Goal: Information Seeking & Learning: Learn about a topic

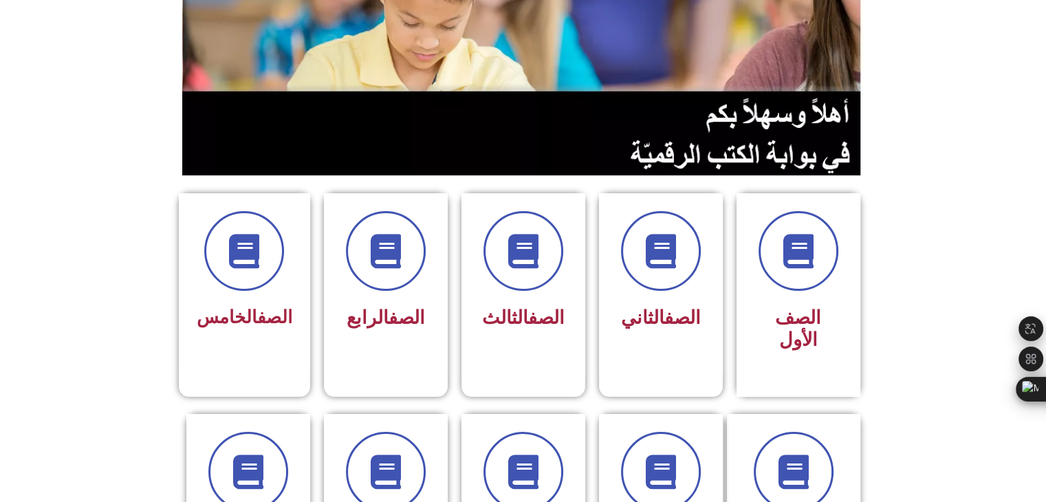
scroll to position [203, 0]
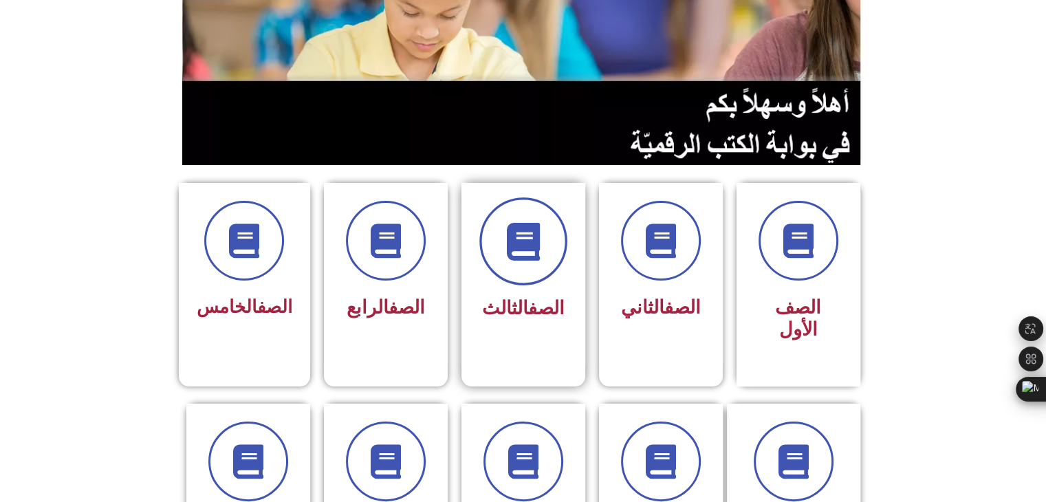
click at [522, 256] on icon at bounding box center [523, 242] width 38 height 38
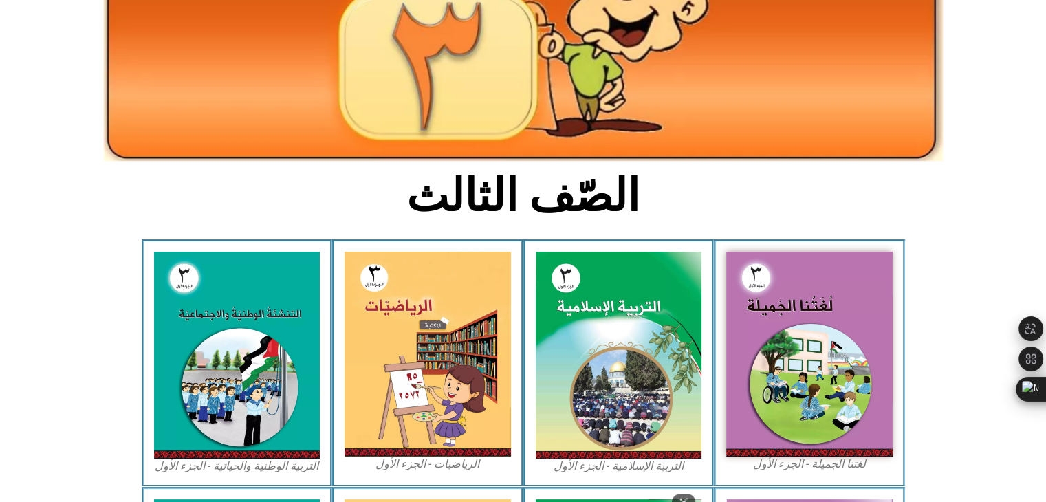
scroll to position [199, 0]
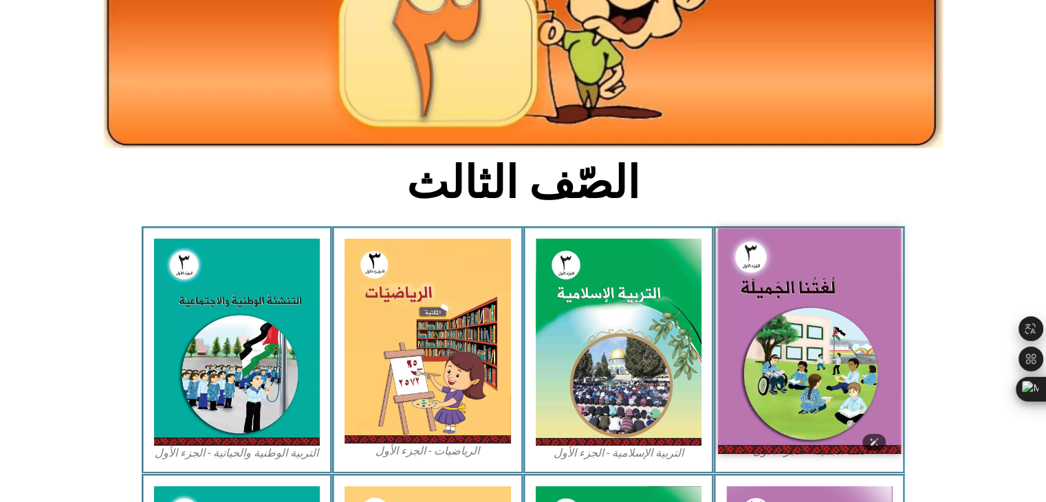
click at [758, 345] on img at bounding box center [809, 340] width 183 height 225
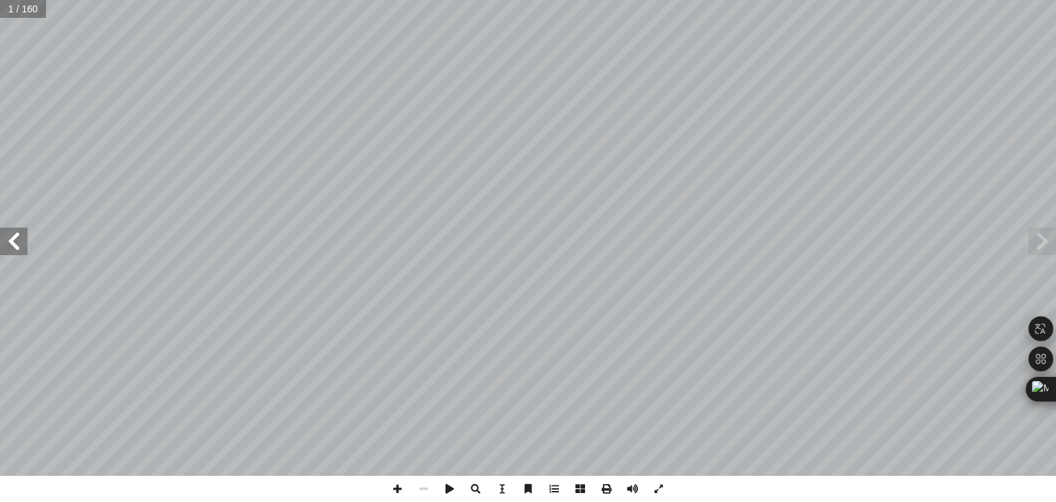
click at [6, 242] on span at bounding box center [13, 241] width 27 height 27
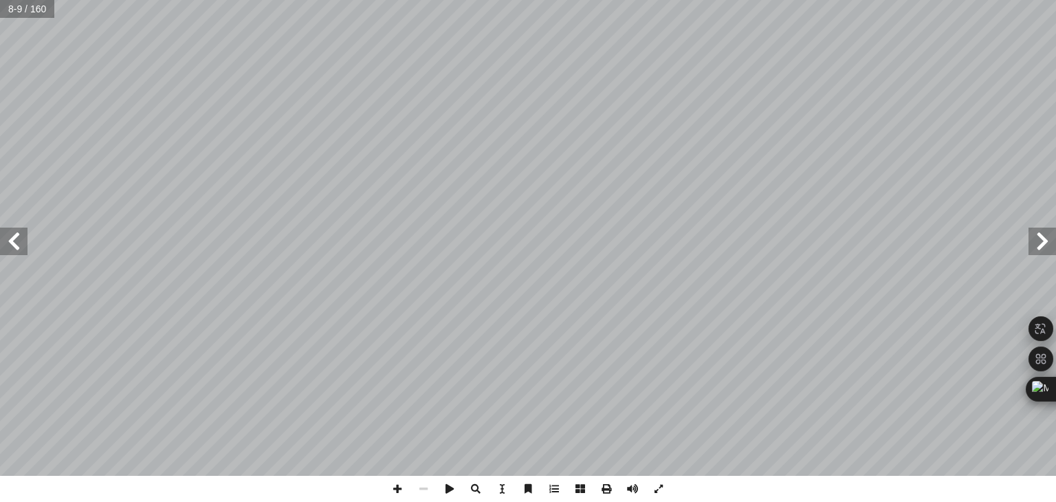
click at [6, 242] on span at bounding box center [13, 241] width 27 height 27
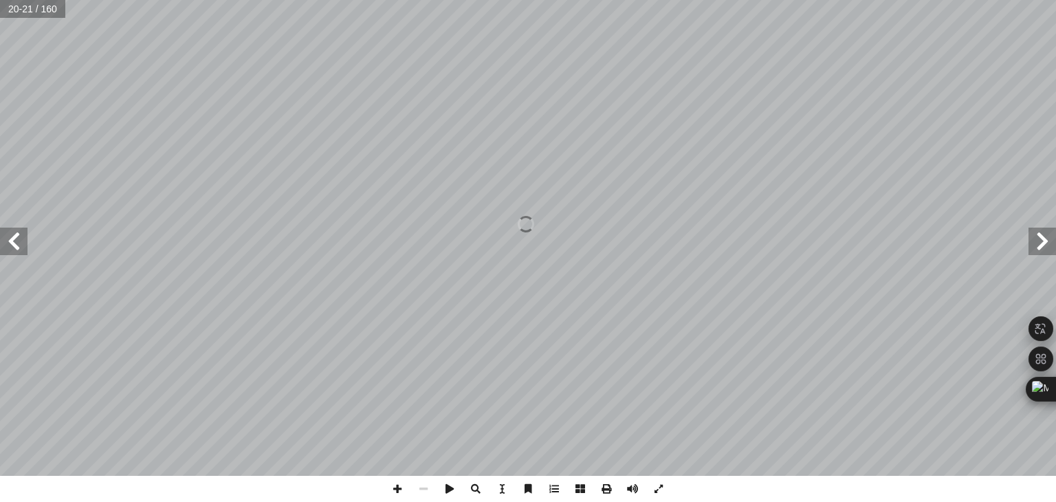
click at [6, 242] on span at bounding box center [13, 241] width 27 height 27
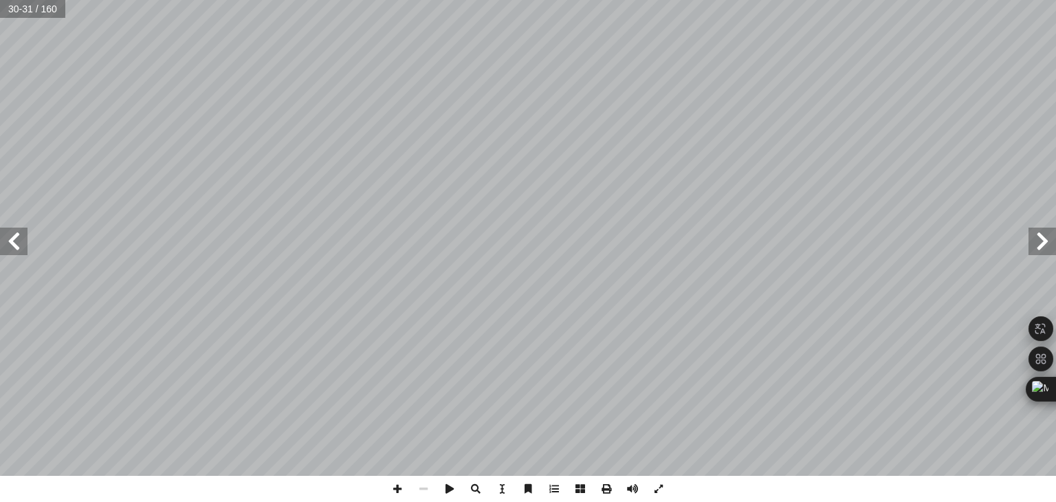
click at [6, 242] on span at bounding box center [13, 241] width 27 height 27
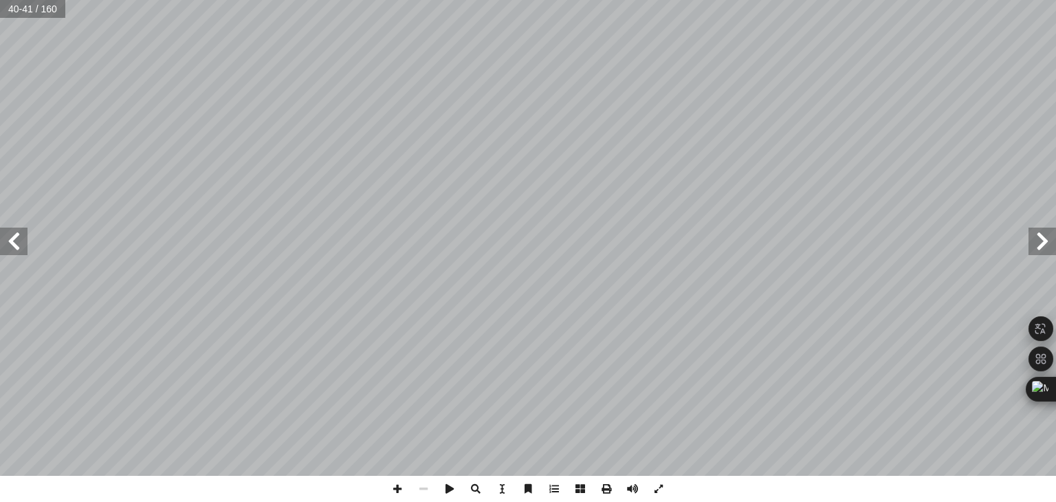
click at [6, 242] on span at bounding box center [13, 241] width 27 height 27
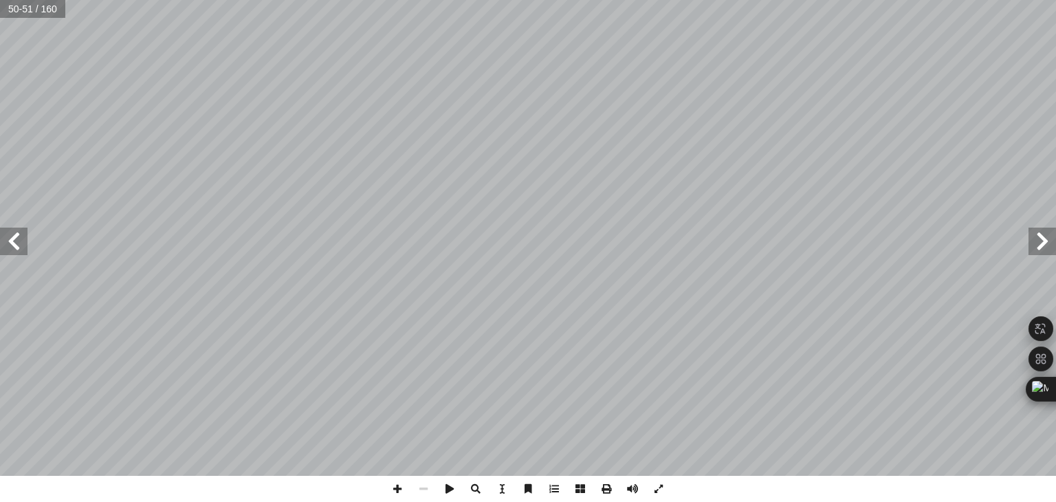
click at [6, 242] on span at bounding box center [13, 241] width 27 height 27
click at [14, 249] on span at bounding box center [13, 241] width 27 height 27
click at [1051, 249] on span at bounding box center [1041, 241] width 27 height 27
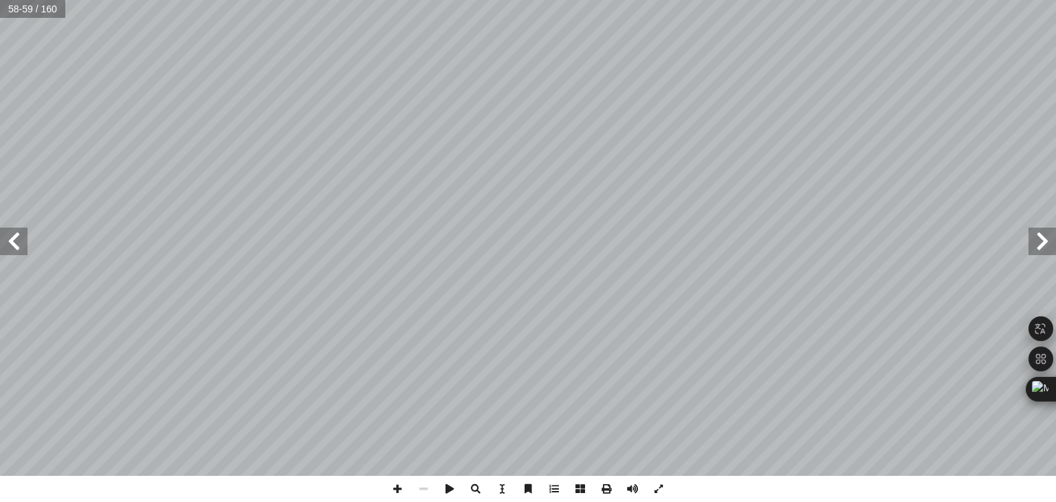
click at [1051, 249] on span at bounding box center [1041, 241] width 27 height 27
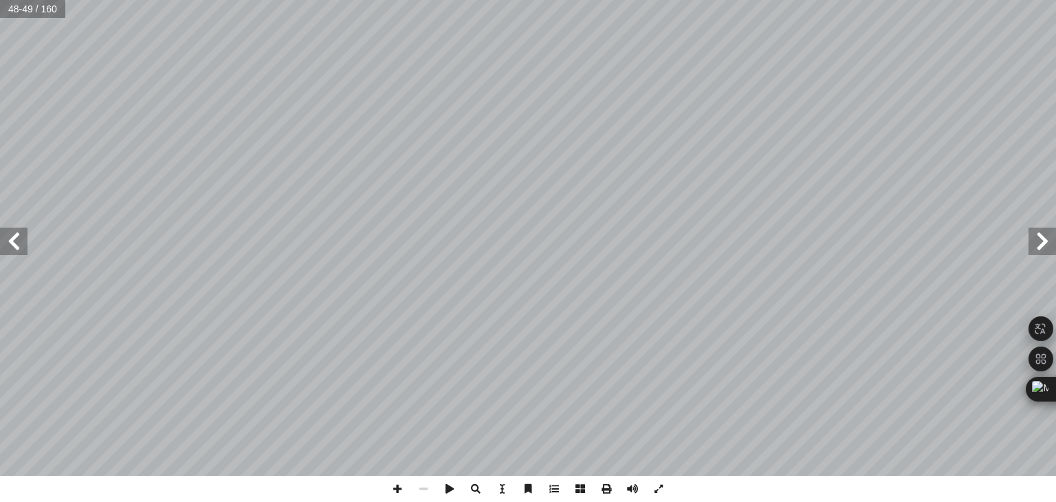
click at [1051, 249] on span at bounding box center [1041, 241] width 27 height 27
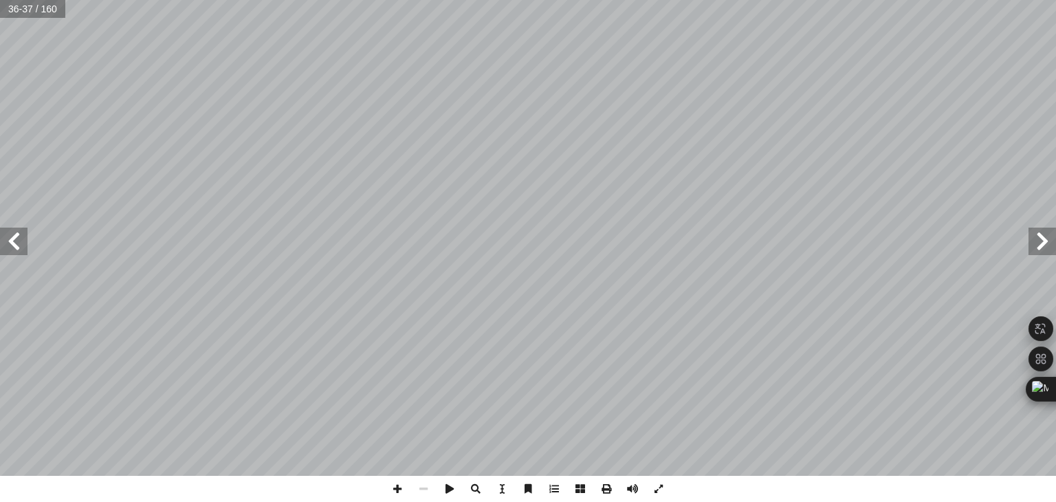
click at [14, 244] on span at bounding box center [13, 241] width 27 height 27
